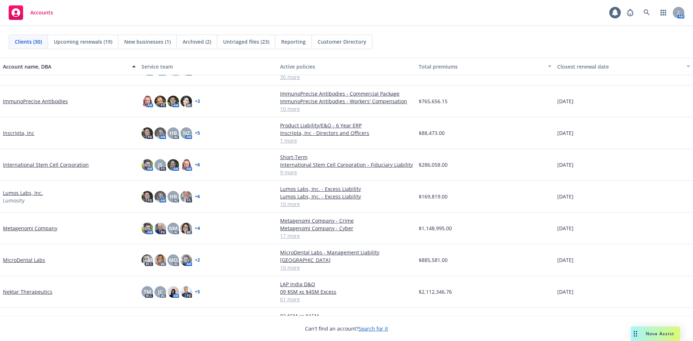
scroll to position [327, 0]
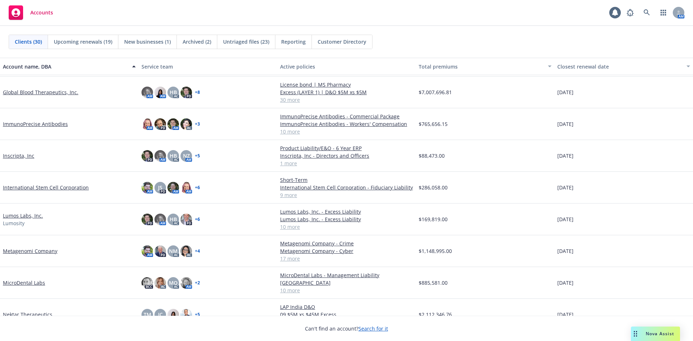
click at [47, 124] on link "ImmunoPrecise Antibodies" at bounding box center [35, 124] width 65 height 8
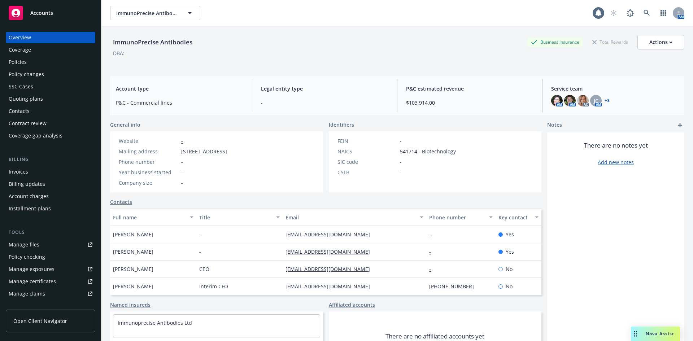
click at [44, 98] on div "Quoting plans" at bounding box center [51, 99] width 84 height 12
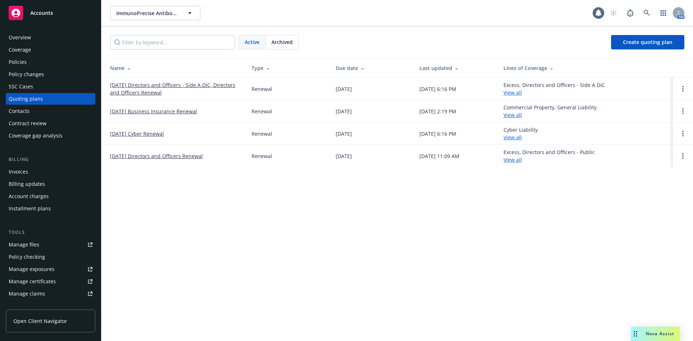
click at [144, 135] on link "[DATE] Cyber Renewal" at bounding box center [137, 134] width 54 height 8
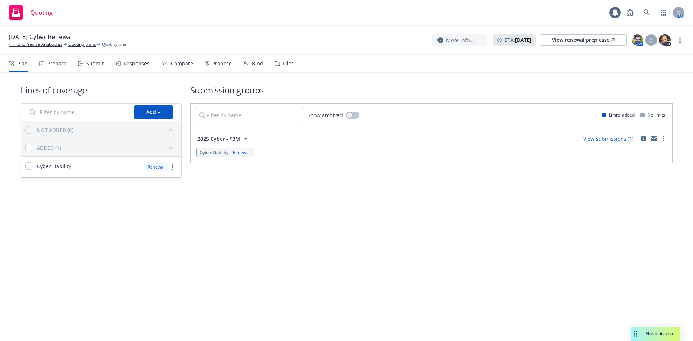
click at [48, 69] on div "Prepare" at bounding box center [52, 63] width 27 height 17
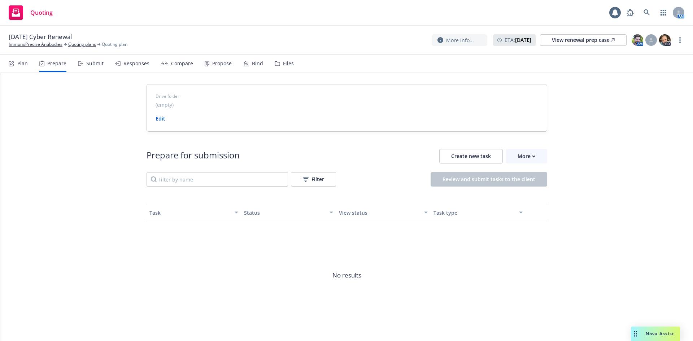
click at [89, 66] on div "Submit" at bounding box center [94, 64] width 17 height 6
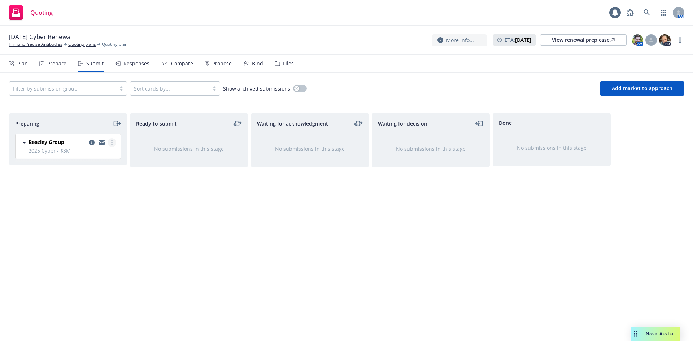
click at [112, 143] on circle "more" at bounding box center [111, 142] width 1 height 1
click at [88, 204] on link "Add accepted decision" at bounding box center [80, 201] width 72 height 14
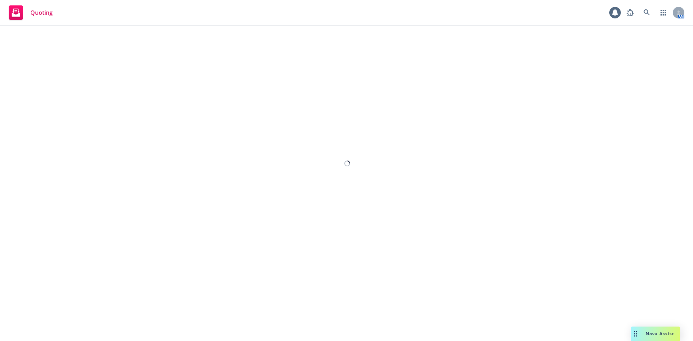
select select "12"
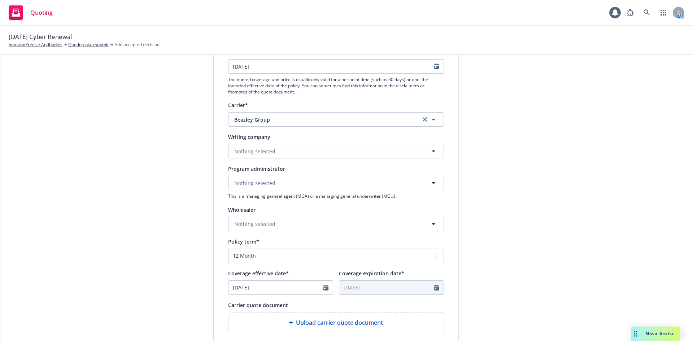
scroll to position [108, 0]
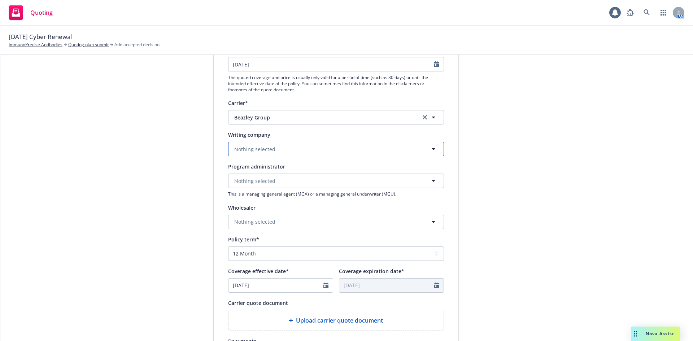
click at [379, 149] on button "Nothing selected" at bounding box center [336, 149] width 216 height 14
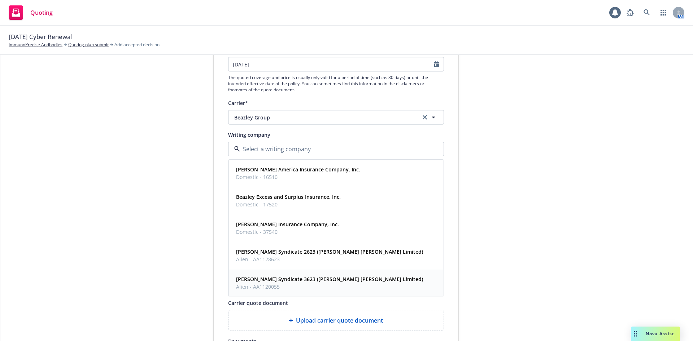
click at [317, 280] on strong "[PERSON_NAME] Syndicate 3623 ([PERSON_NAME] [PERSON_NAME] Limited)" at bounding box center [329, 279] width 187 height 7
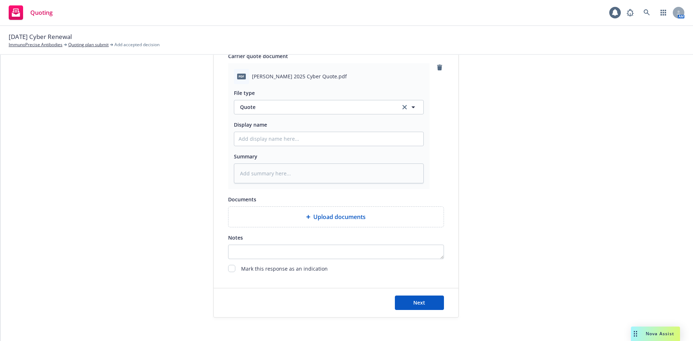
scroll to position [361, 0]
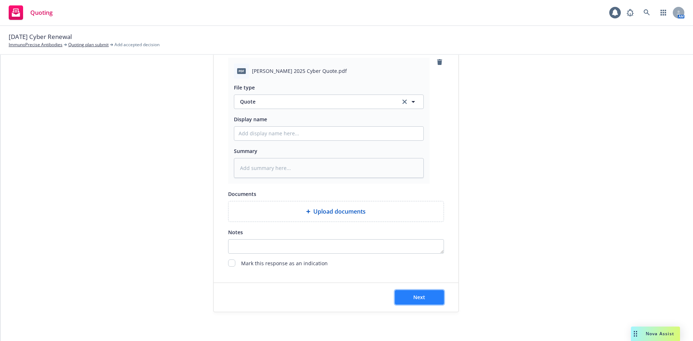
click at [417, 294] on span "Next" at bounding box center [419, 297] width 12 height 7
type textarea "x"
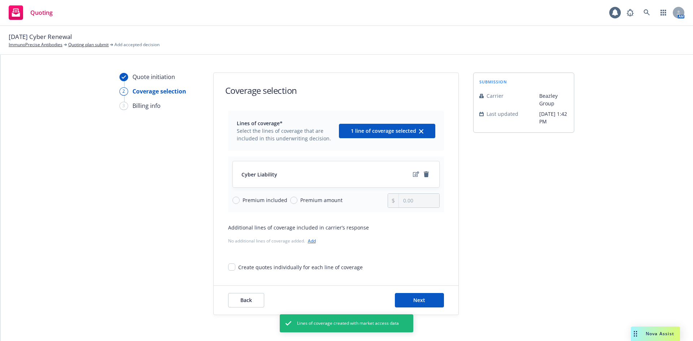
scroll to position [14, 0]
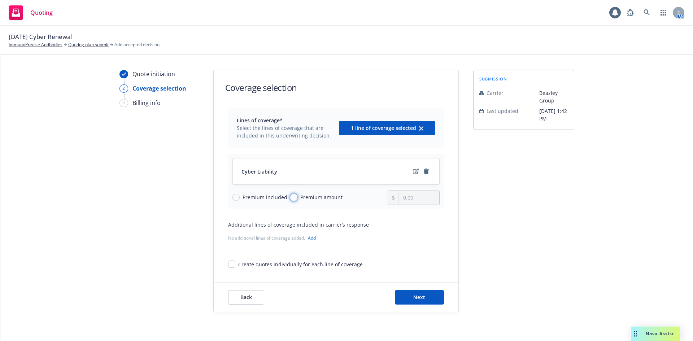
click at [291, 198] on input "Premium amount" at bounding box center [293, 197] width 7 height 7
radio input "true"
click at [421, 198] on input "0.00" at bounding box center [419, 198] width 40 height 14
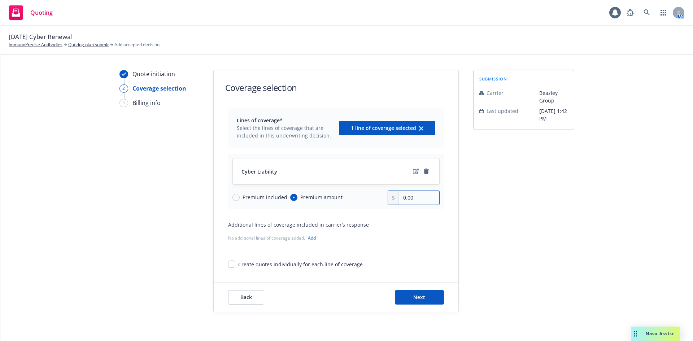
paste input "7,932.98"
type input "7,932.98"
click at [421, 294] on span "Next" at bounding box center [419, 297] width 12 height 7
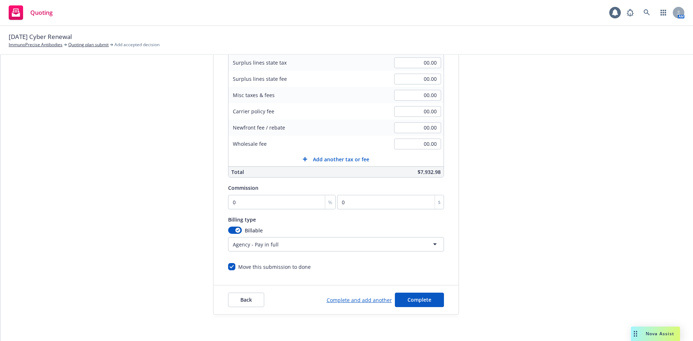
scroll to position [141, 0]
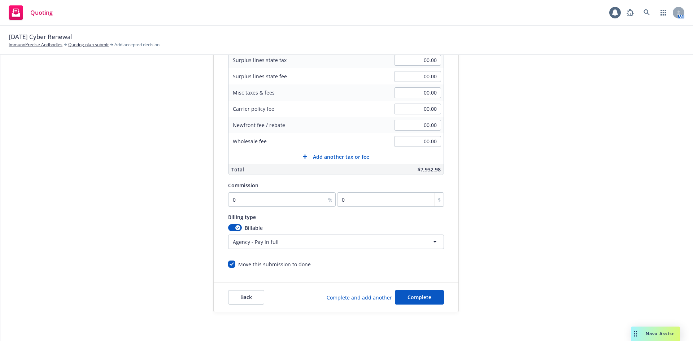
click at [296, 246] on html "Quoting 1 AM [DATE] Cyber Renewal ImmunoPrecise [GEOGRAPHIC_DATA] Quoting plan …" at bounding box center [346, 170] width 693 height 341
click at [255, 200] on input "0" at bounding box center [282, 199] width 108 height 14
type input "1"
type input "79.33"
type input "15"
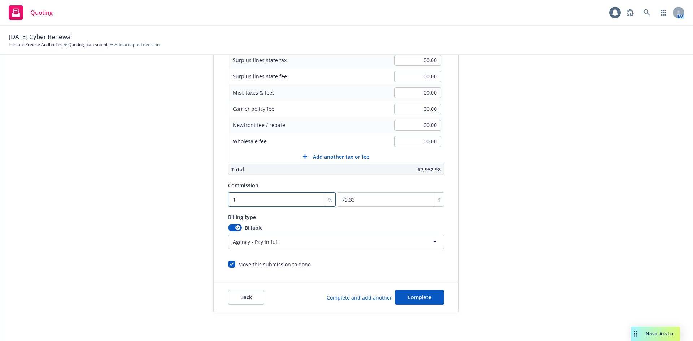
type input "1189.95"
type input "15"
click at [486, 240] on div "submission Carrier [PERSON_NAME] Group Last updated [DATE] 1:42 PM" at bounding box center [523, 127] width 101 height 369
click at [288, 242] on html "Quoting 1 AM [DATE] Cyber Renewal ImmunoPrecise [GEOGRAPHIC_DATA] Quoting plan …" at bounding box center [346, 170] width 693 height 341
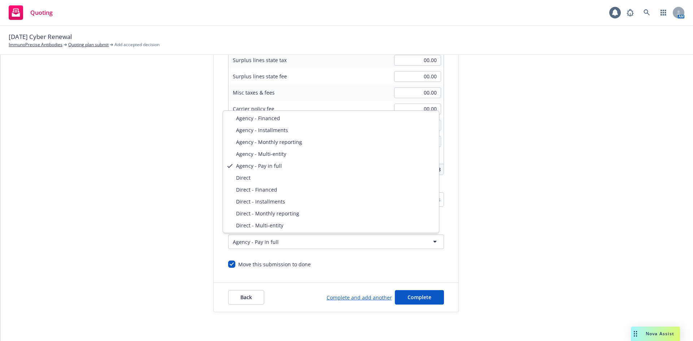
select select "DIRECT"
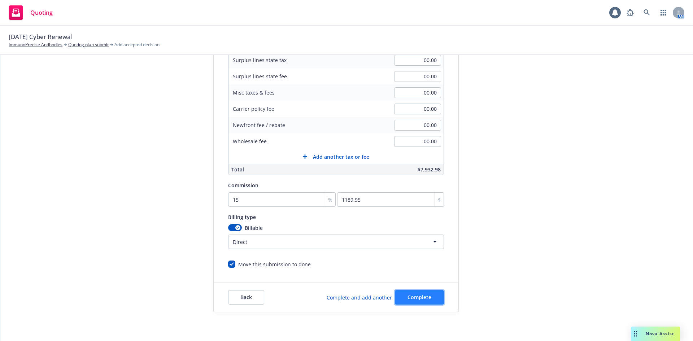
click at [415, 292] on button "Complete" at bounding box center [419, 297] width 49 height 14
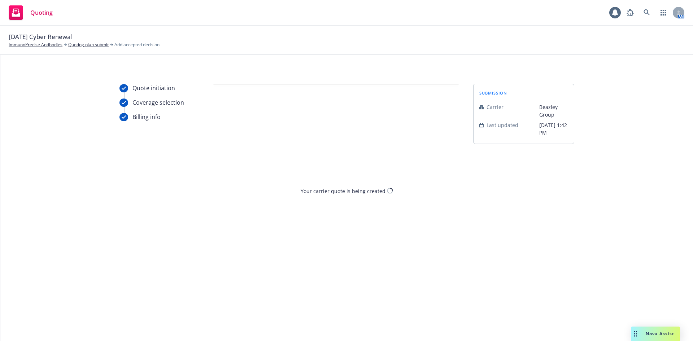
scroll to position [0, 0]
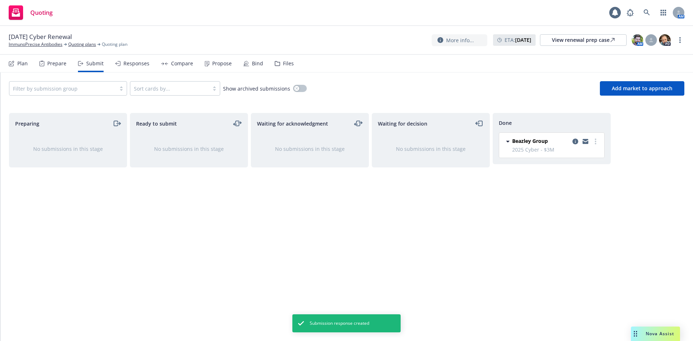
click at [123, 64] on div "Responses" at bounding box center [136, 64] width 26 height 6
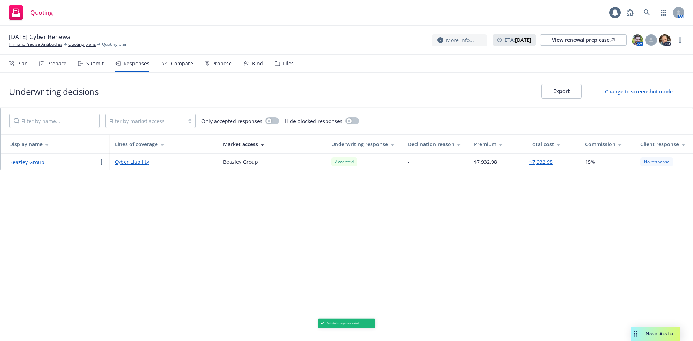
click at [171, 64] on div "Compare" at bounding box center [182, 64] width 22 height 6
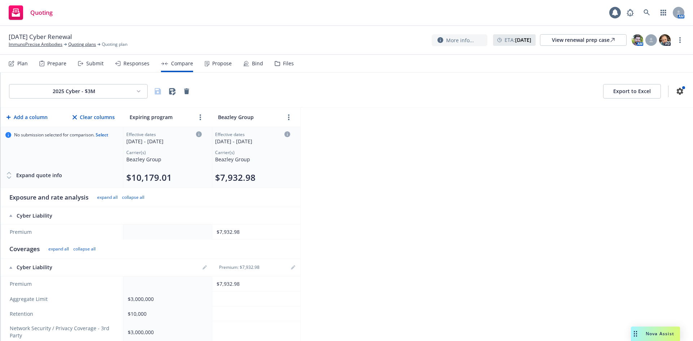
click at [129, 64] on div "Responses" at bounding box center [136, 64] width 26 height 6
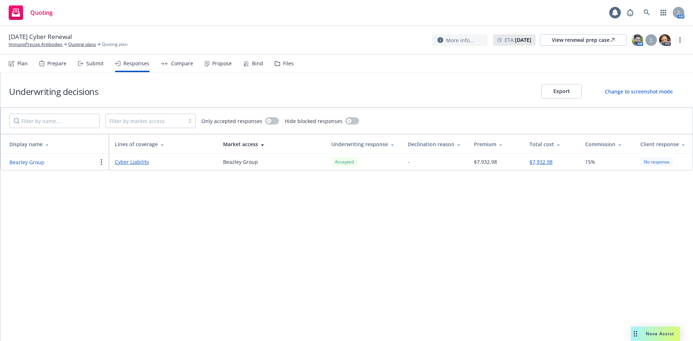
click at [213, 64] on div "Propose" at bounding box center [221, 64] width 19 height 6
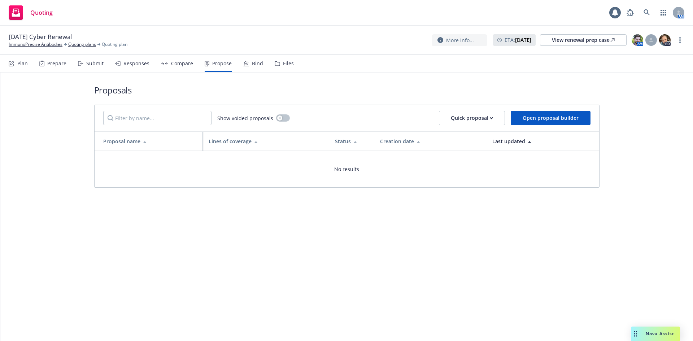
click at [171, 65] on div "Compare" at bounding box center [182, 64] width 22 height 6
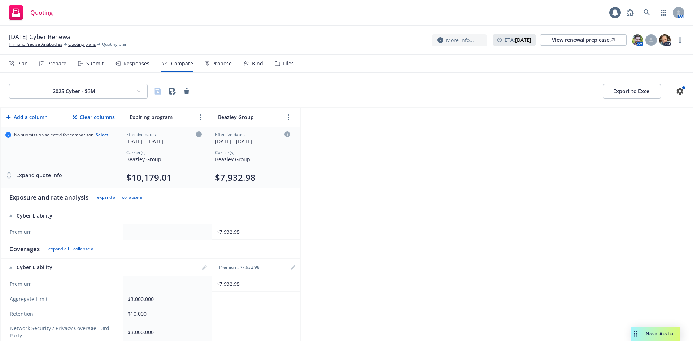
click at [209, 63] on div "Propose" at bounding box center [218, 63] width 27 height 17
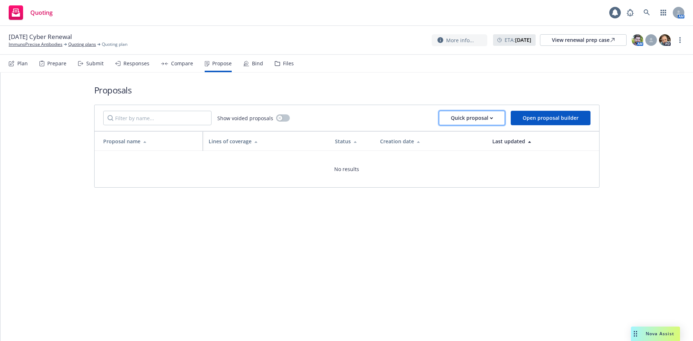
click at [472, 119] on div "Quick proposal" at bounding box center [472, 118] width 42 height 14
click at [248, 60] on div "Bind" at bounding box center [253, 63] width 20 height 17
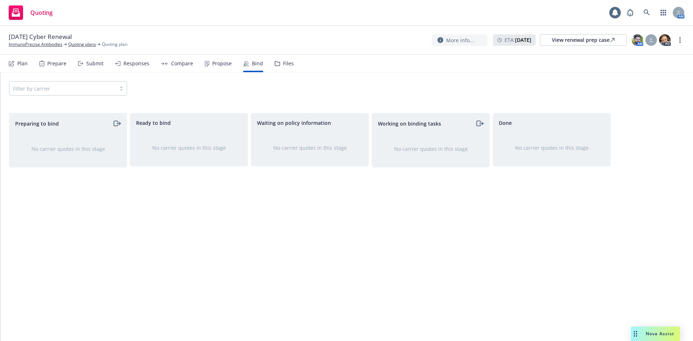
click at [224, 61] on div "Propose" at bounding box center [221, 64] width 19 height 6
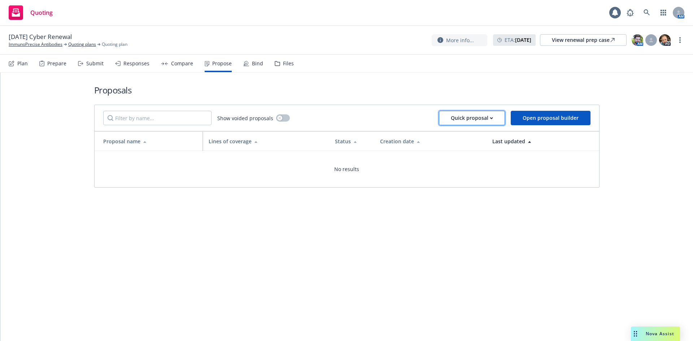
click at [482, 118] on div "Quick proposal" at bounding box center [472, 118] width 42 height 14
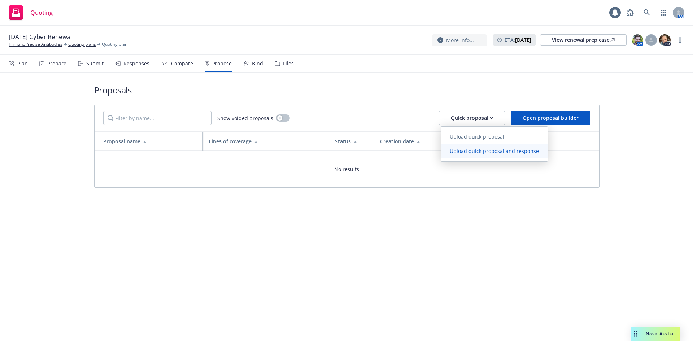
click at [471, 152] on span "Upload quick proposal and response" at bounding box center [494, 151] width 107 height 7
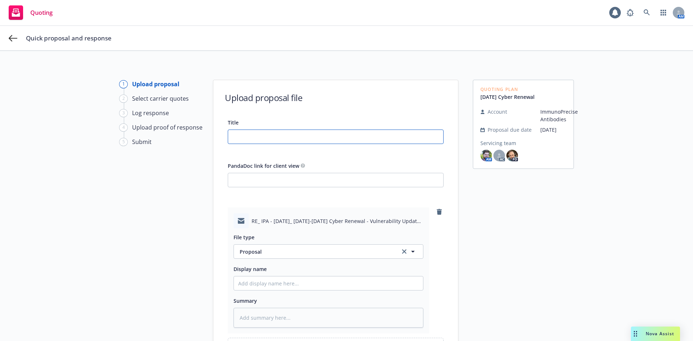
click at [324, 135] on input "Title" at bounding box center [335, 137] width 215 height 14
paste input "IPA - [DATE]-[DATE] Cyber Renewal"
type textarea "x"
click at [243, 139] on input "IPA - [DATE]-[DATE] Cyber Renewal" at bounding box center [335, 137] width 215 height 14
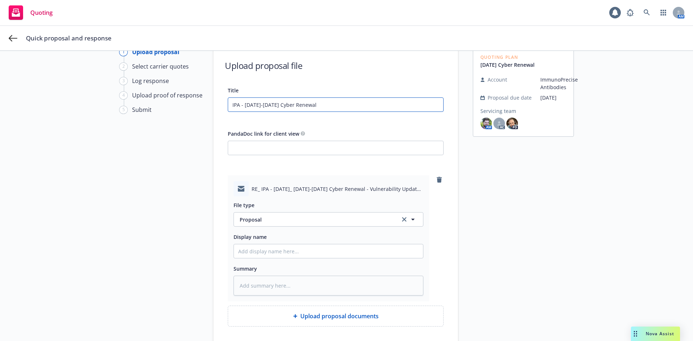
scroll to position [91, 0]
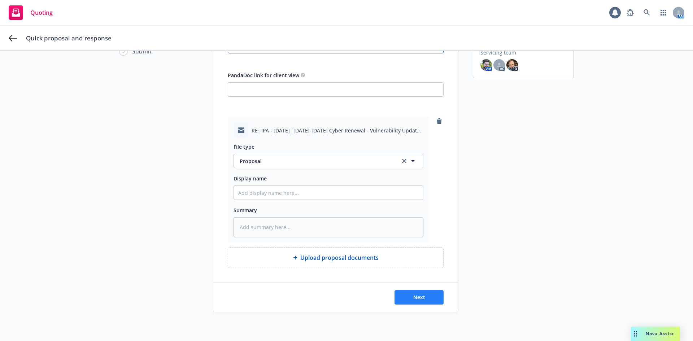
type input "IPA - [DATE]-[DATE] Cyber Renewal"
click at [422, 296] on span "Next" at bounding box center [419, 297] width 12 height 7
type textarea "x"
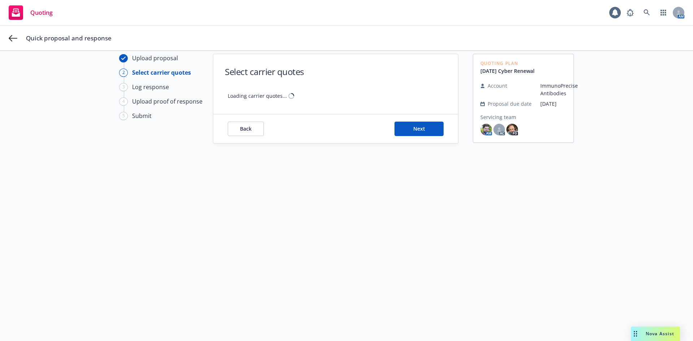
scroll to position [26, 0]
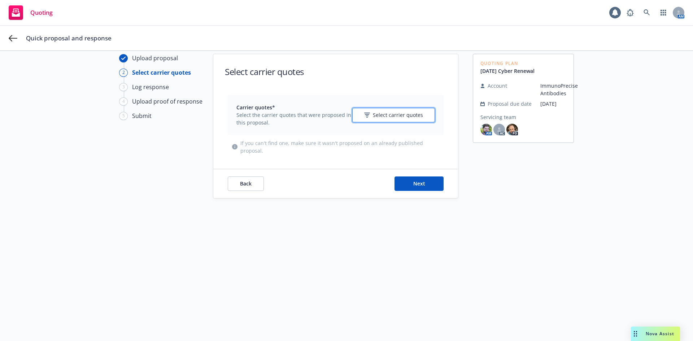
click at [387, 115] on span "Select carrier quotes" at bounding box center [398, 115] width 50 height 8
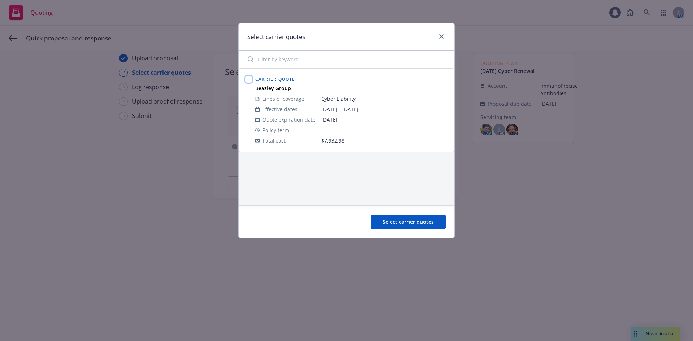
click at [247, 80] on input "checkbox" at bounding box center [248, 79] width 7 height 7
checkbox input "true"
click at [408, 226] on button "Select carrier quotes" at bounding box center [408, 222] width 75 height 14
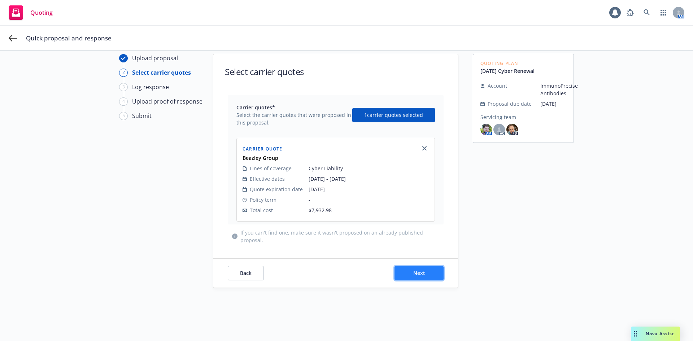
click at [405, 277] on button "Next" at bounding box center [419, 273] width 49 height 14
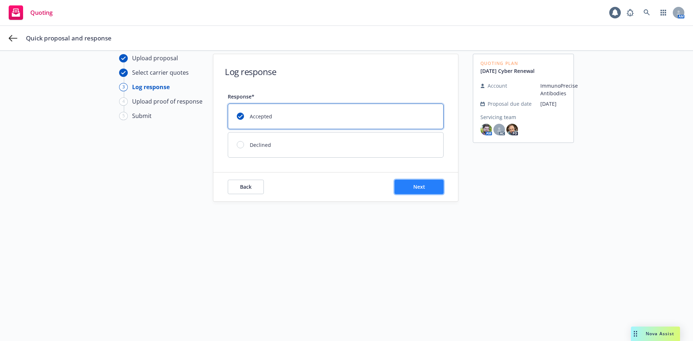
click at [403, 187] on button "Next" at bounding box center [419, 187] width 49 height 14
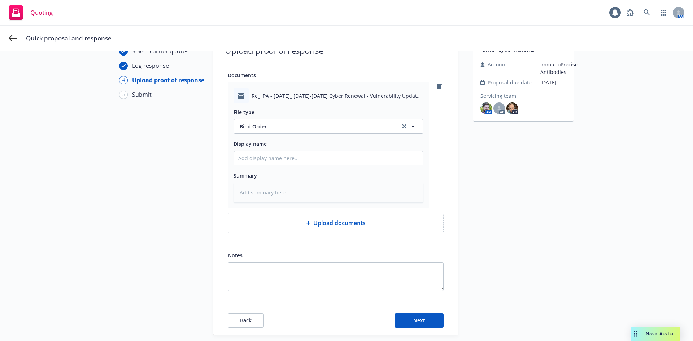
scroll to position [70, 0]
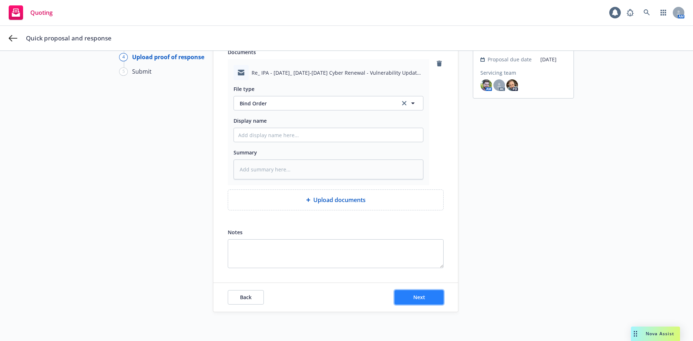
click at [418, 294] on button "Next" at bounding box center [419, 297] width 49 height 14
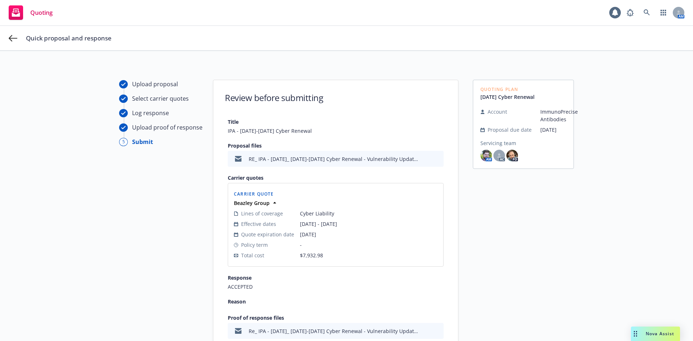
scroll to position [87, 0]
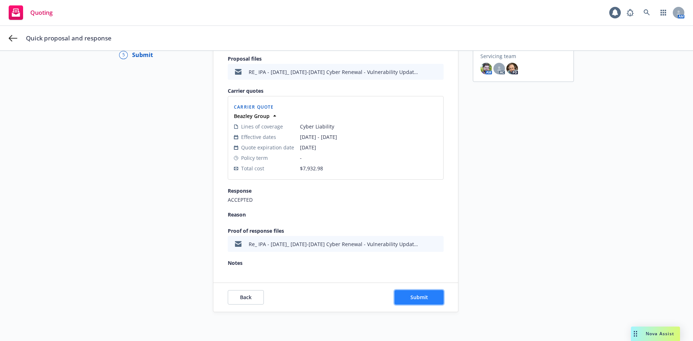
click at [419, 301] on button "Submit" at bounding box center [419, 297] width 49 height 14
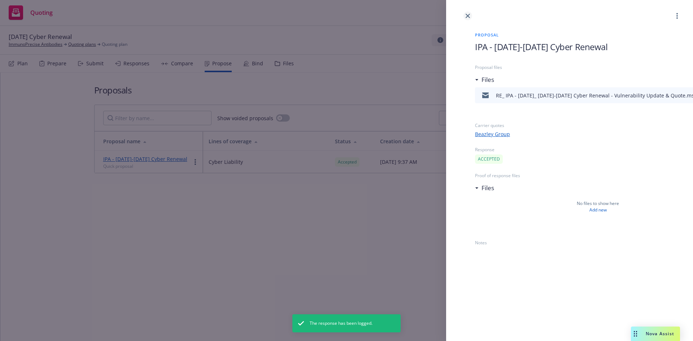
click at [469, 15] on icon "close" at bounding box center [468, 16] width 4 height 4
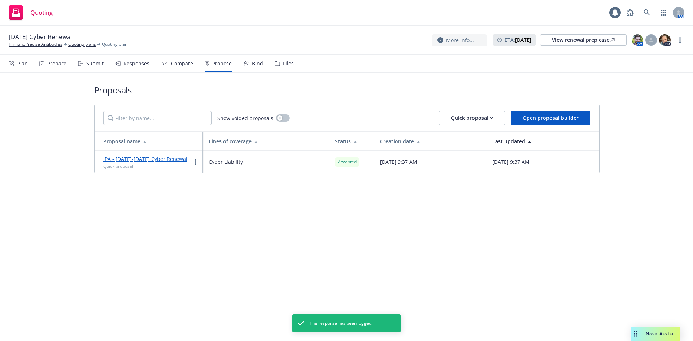
click at [256, 68] on div "Bind" at bounding box center [253, 63] width 20 height 17
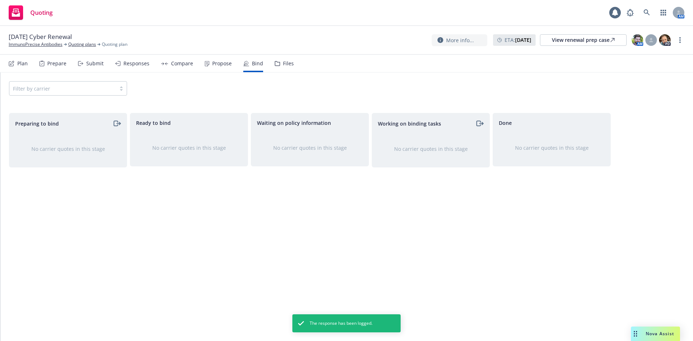
click at [222, 66] on div "Propose" at bounding box center [221, 64] width 19 height 6
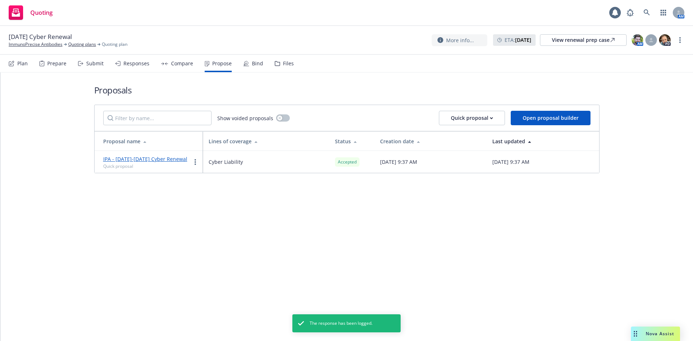
click at [261, 63] on div "Plan Prepare Submit Responses Compare Propose Bind Files" at bounding box center [151, 63] width 285 height 17
click at [253, 63] on div "Bind" at bounding box center [257, 64] width 11 height 6
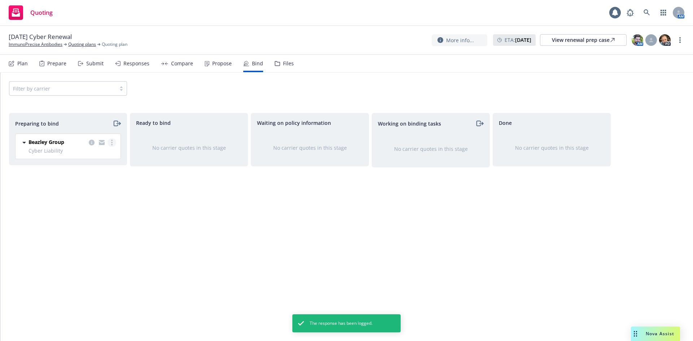
click at [113, 144] on link "more" at bounding box center [112, 142] width 9 height 9
click at [95, 171] on span "Log bind order" at bounding box center [71, 171] width 53 height 7
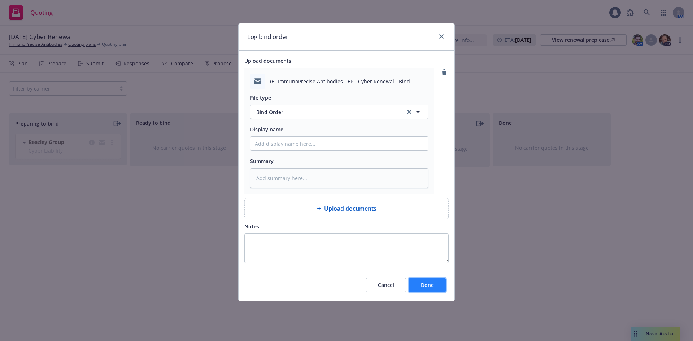
click at [425, 283] on span "Done" at bounding box center [427, 285] width 13 height 7
type textarea "x"
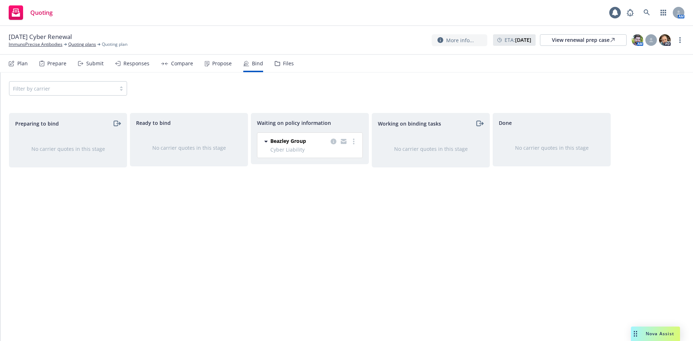
click at [17, 8] on rect at bounding box center [16, 12] width 14 height 14
